Goal: Task Accomplishment & Management: Complete application form

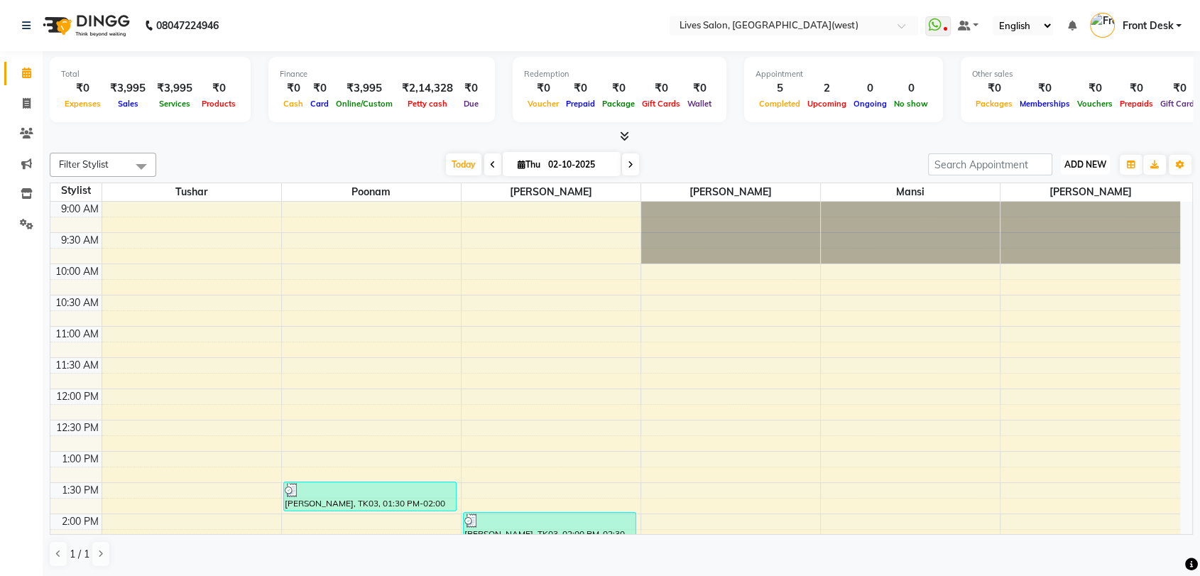
click at [1085, 166] on span "ADD NEW" at bounding box center [1085, 164] width 42 height 11
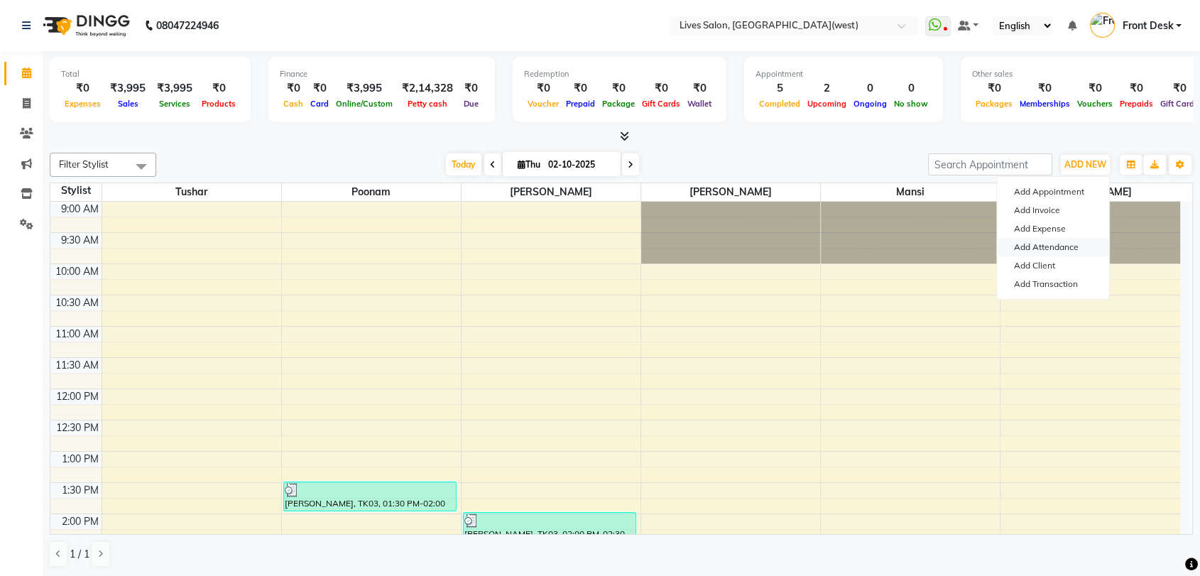
click at [1037, 246] on link "Add Attendance" at bounding box center [1053, 247] width 112 height 18
select select "A"
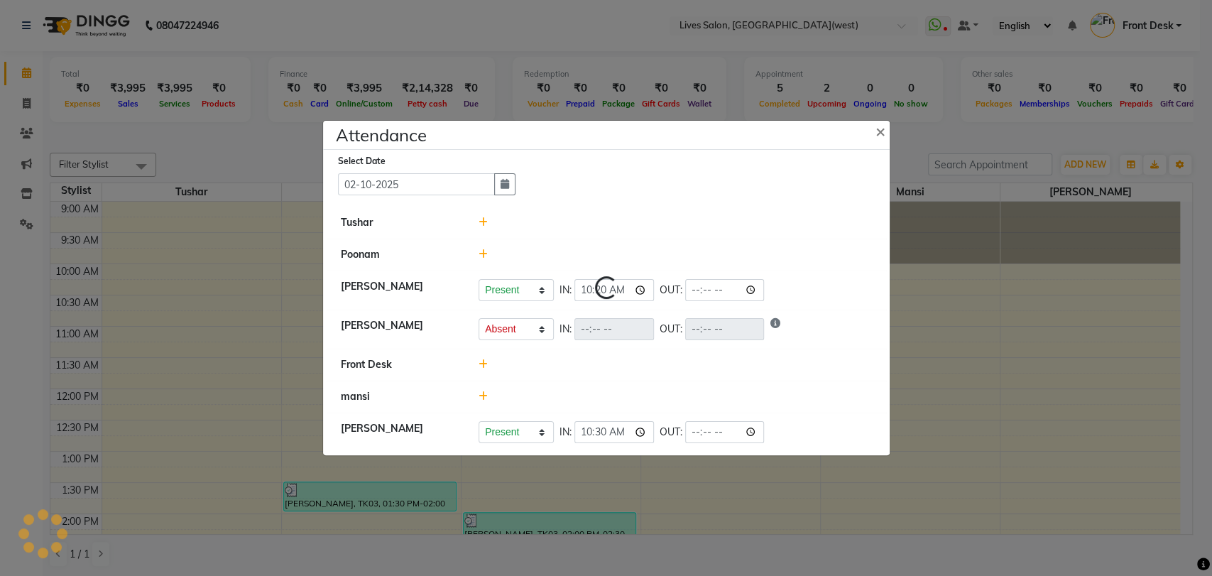
select select "A"
click at [685, 286] on input "time" at bounding box center [725, 290] width 80 height 22
type input "20:45"
click at [770, 290] on div "Present Absent Late Half Day Weekly Off IN: 10:20 OUT: 20:45" at bounding box center [674, 290] width 393 height 22
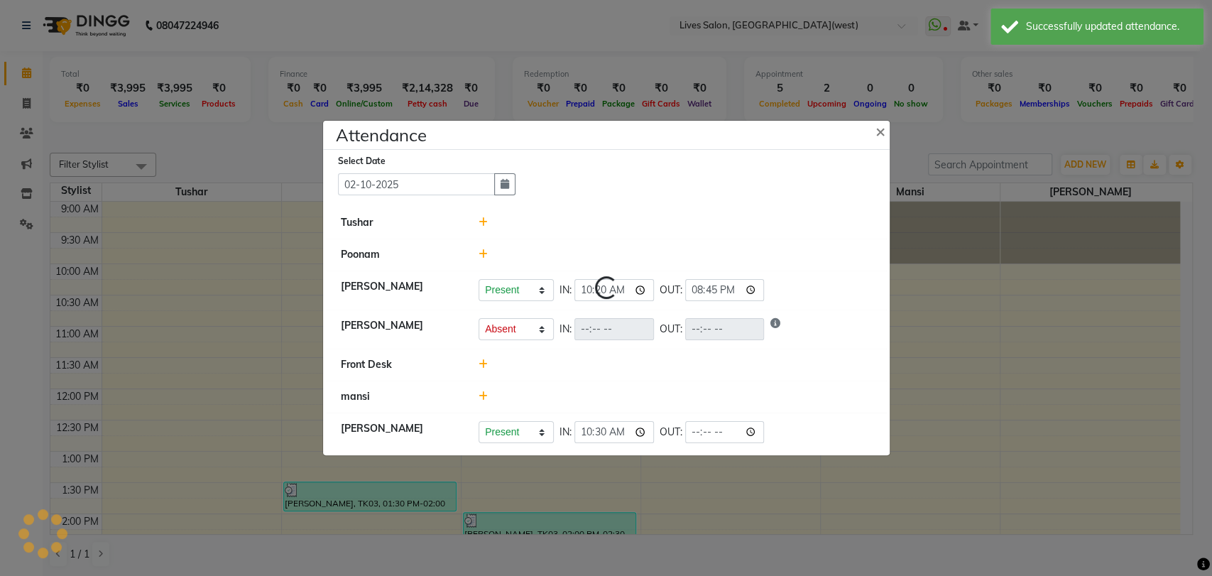
select select "A"
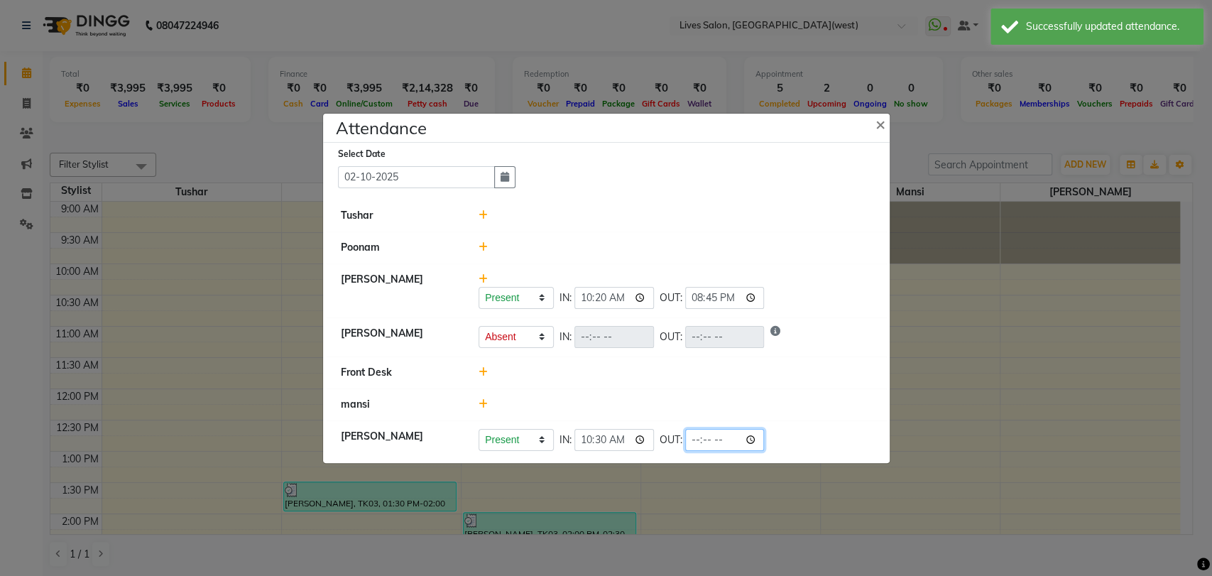
click at [685, 439] on input "time" at bounding box center [725, 440] width 80 height 22
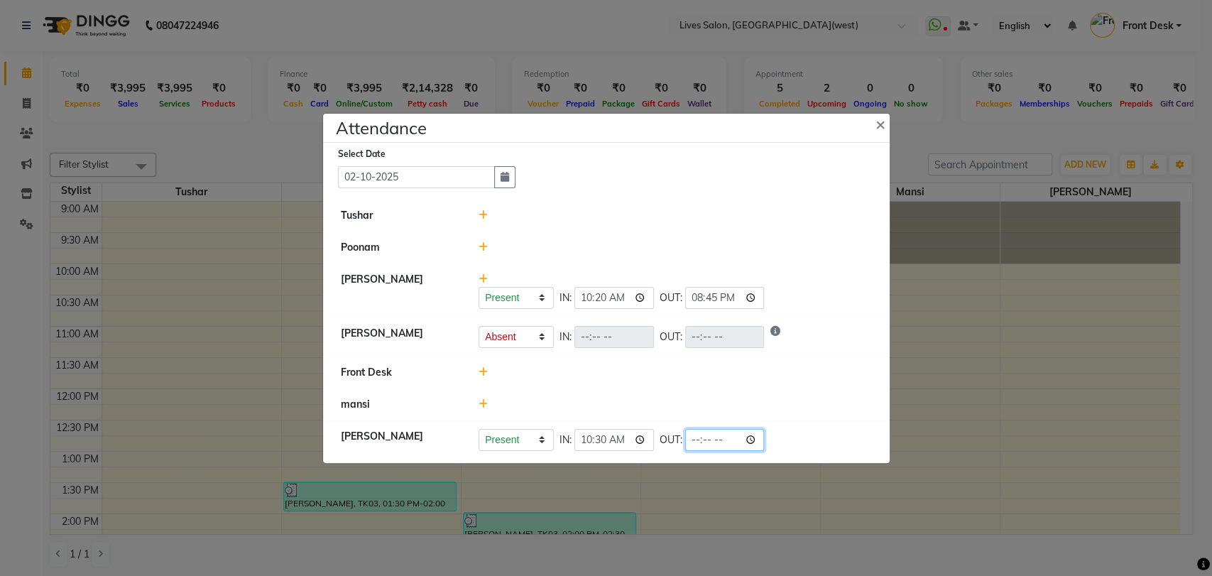
type input "21:00"
click at [750, 436] on div "Present Absent Late Half Day Weekly Off IN: 10:30 OUT: 21:00" at bounding box center [674, 440] width 393 height 22
select select "A"
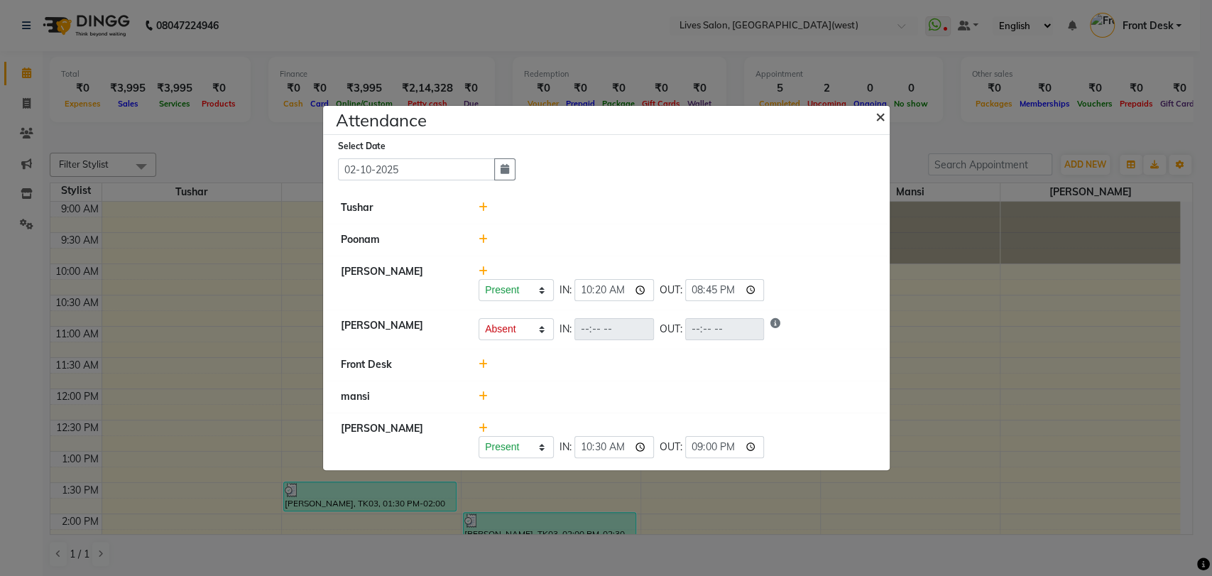
click at [880, 119] on span "×" at bounding box center [880, 115] width 10 height 21
